Goal: Navigation & Orientation: Find specific page/section

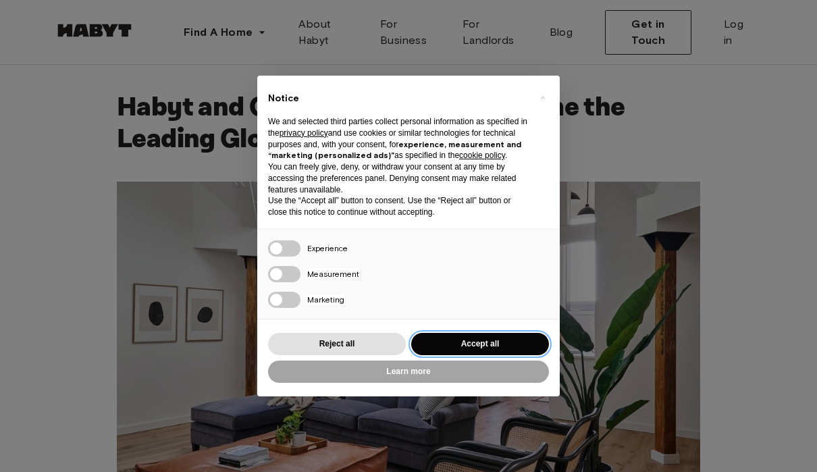
click at [515, 341] on button "Accept all" at bounding box center [480, 344] width 138 height 22
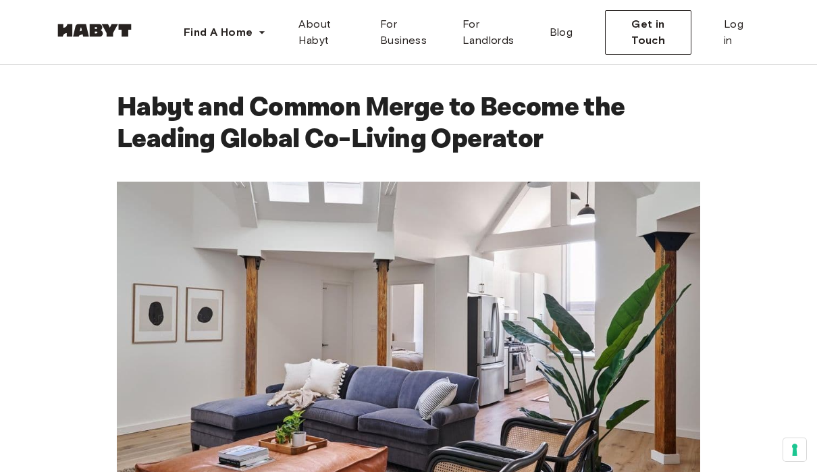
click at [93, 27] on img at bounding box center [94, 31] width 81 height 14
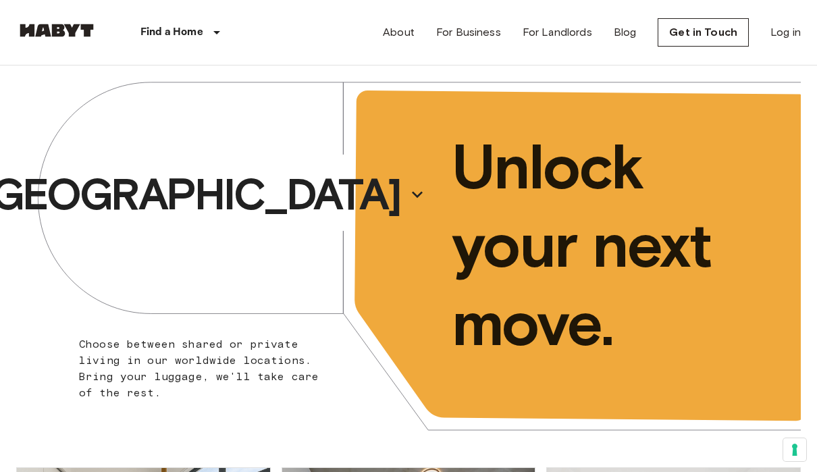
click at [212, 188] on p "[GEOGRAPHIC_DATA]" at bounding box center [189, 195] width 423 height 54
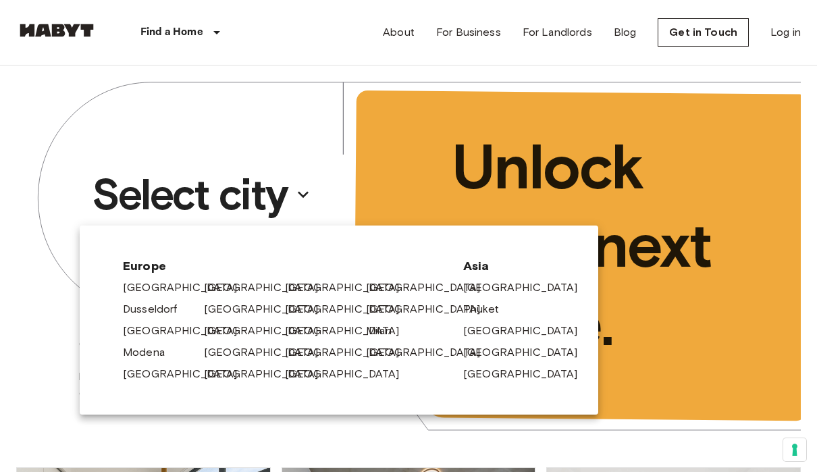
click at [141, 184] on div at bounding box center [408, 236] width 817 height 472
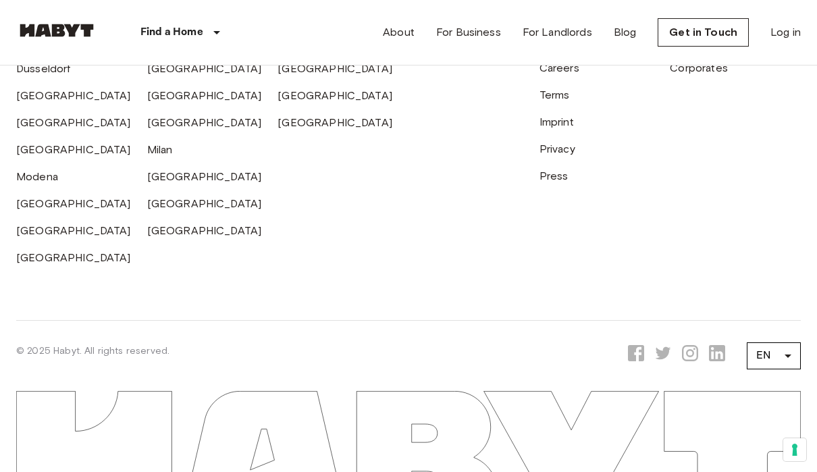
scroll to position [3481, 0]
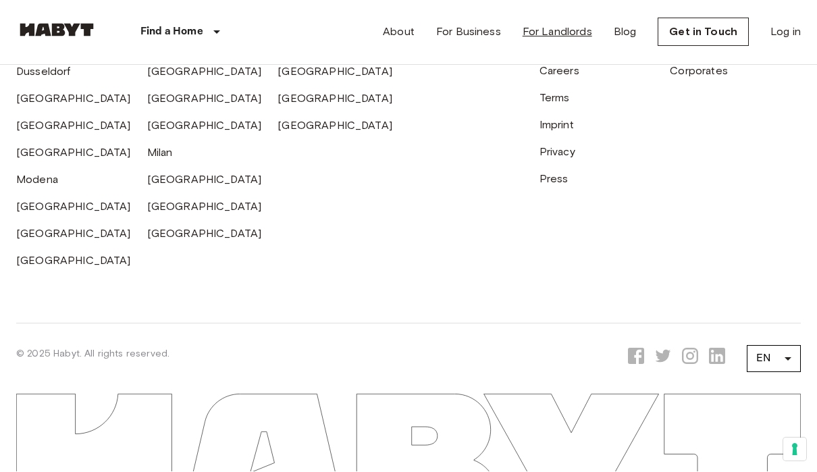
click at [557, 30] on link "For Landlords" at bounding box center [558, 32] width 70 height 16
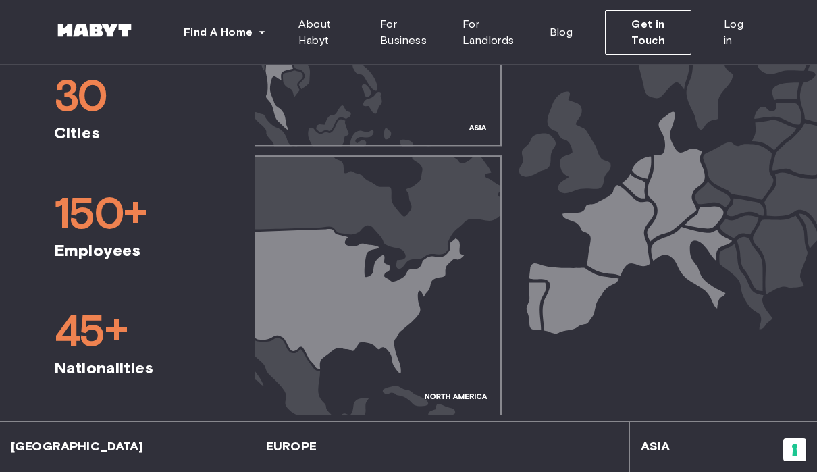
scroll to position [851, 0]
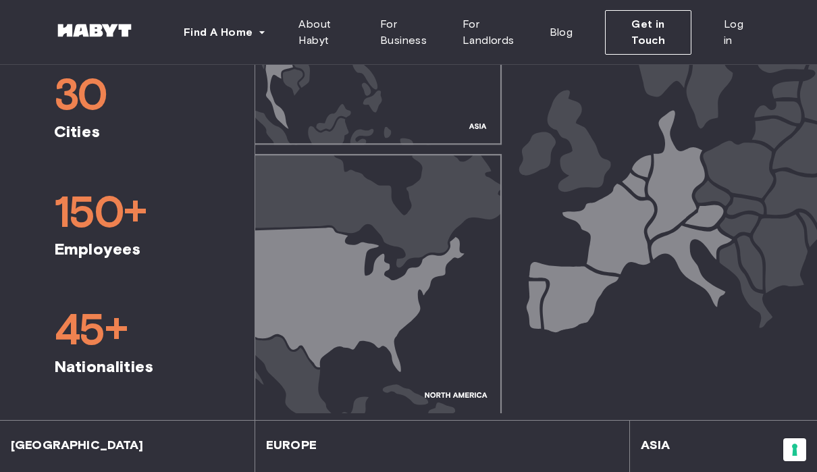
click at [428, 238] on img at bounding box center [536, 160] width 562 height 507
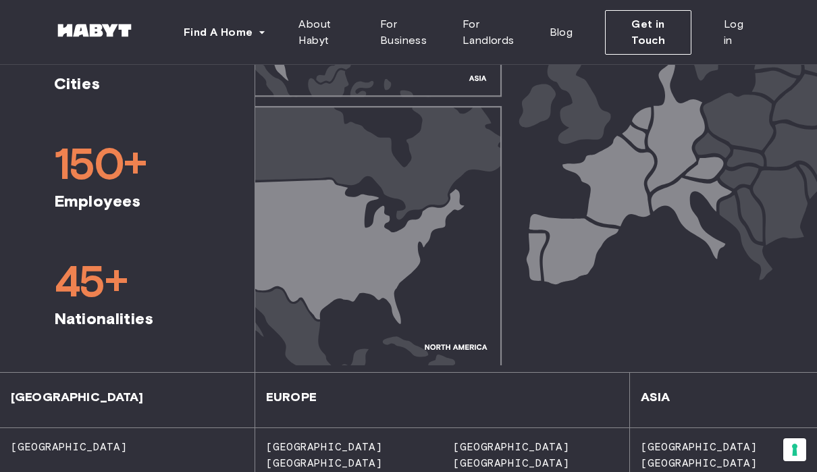
scroll to position [939, 0]
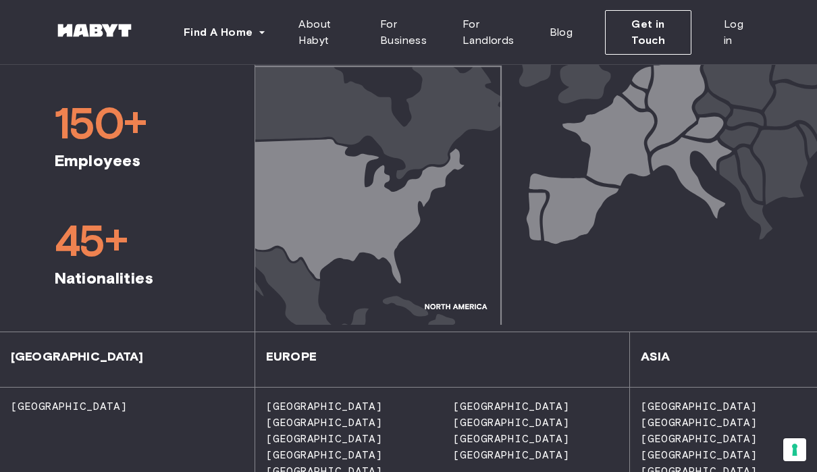
click at [49, 400] on span "United States" at bounding box center [64, 406] width 128 height 13
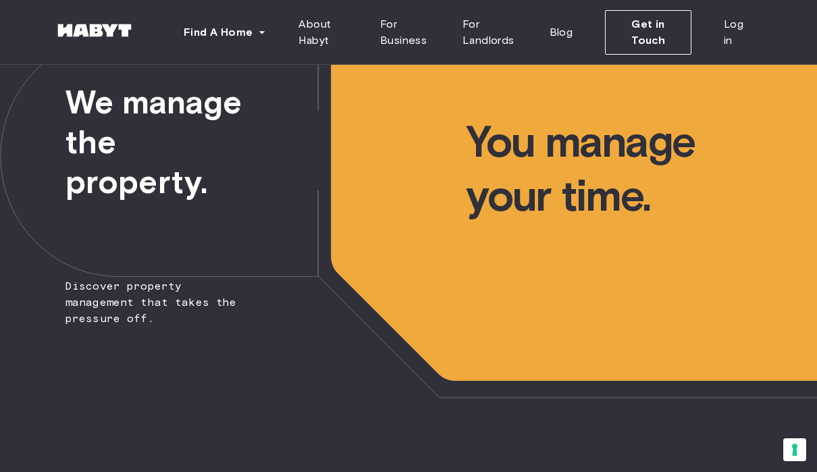
scroll to position [0, 0]
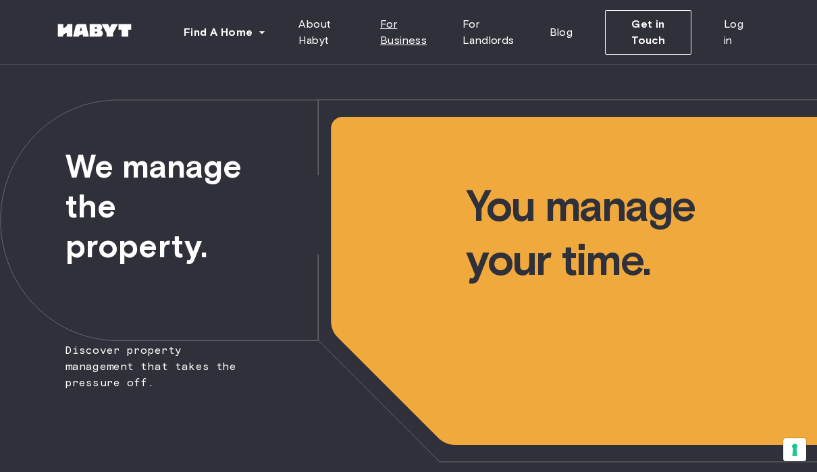
click at [403, 40] on span "For Business" at bounding box center [410, 32] width 61 height 32
